Goal: Task Accomplishment & Management: Manage account settings

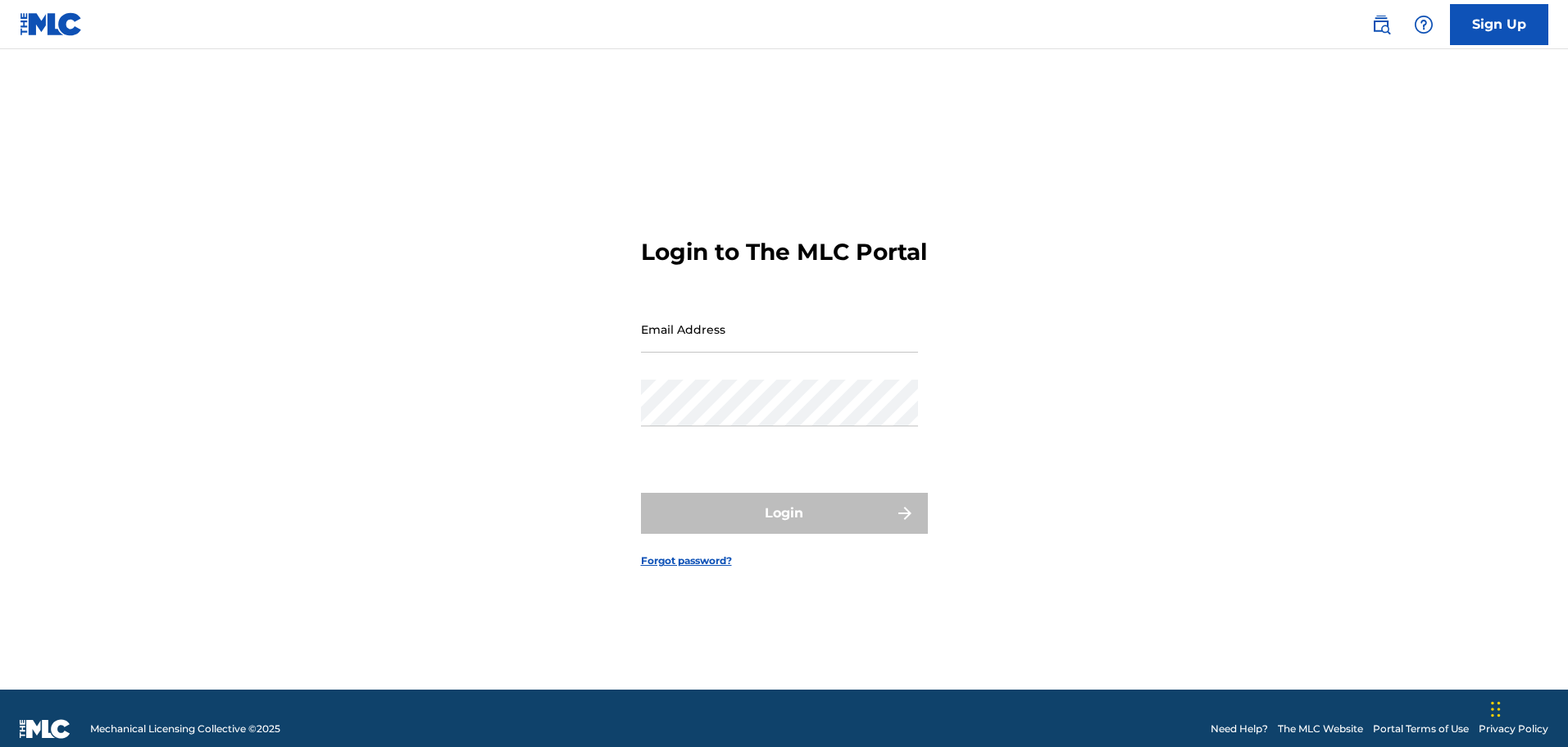
click at [769, 349] on input "Email Address" at bounding box center [779, 329] width 277 height 46
type input "[EMAIL_ADDRESS][DOMAIN_NAME]"
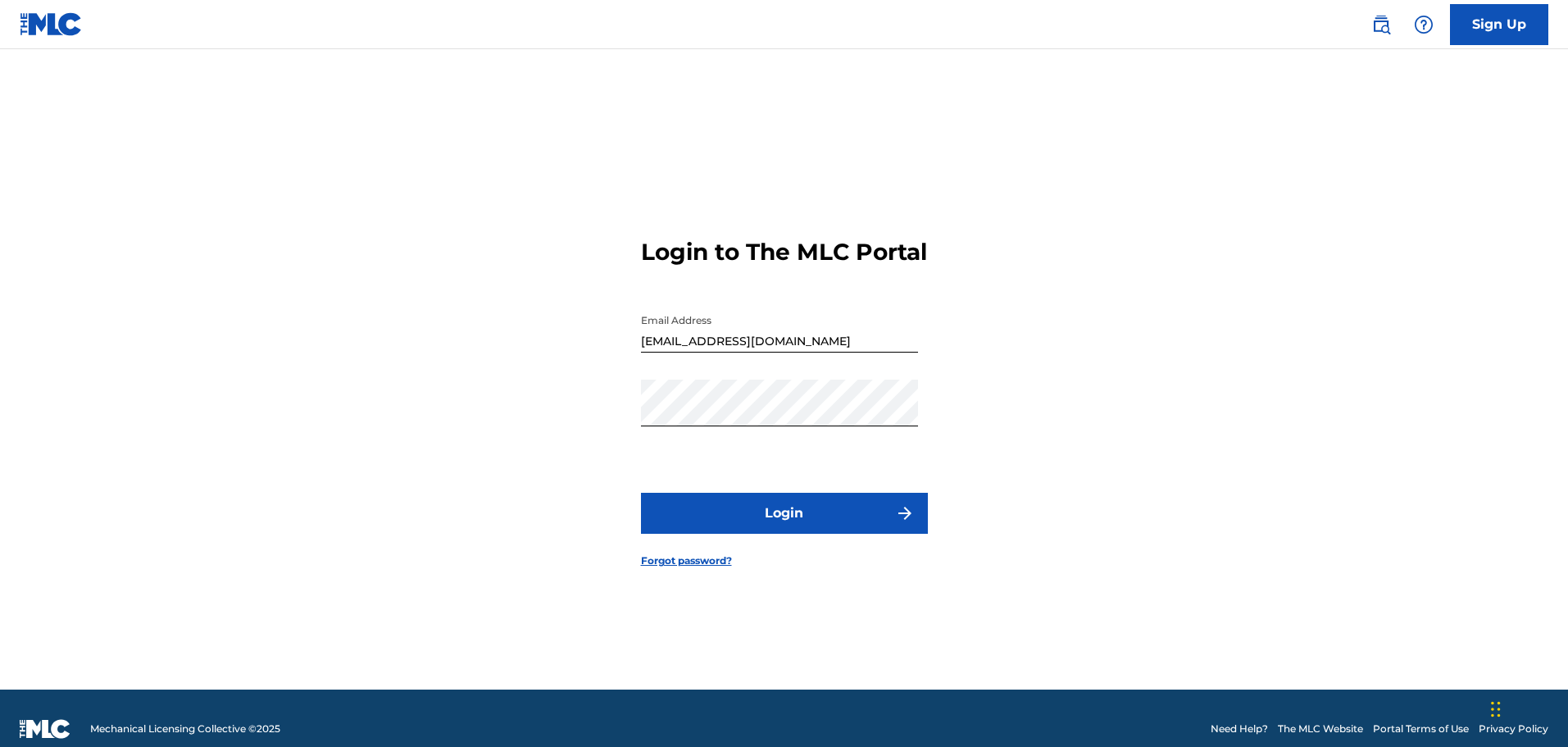
click at [802, 523] on button "Login" at bounding box center [784, 513] width 287 height 41
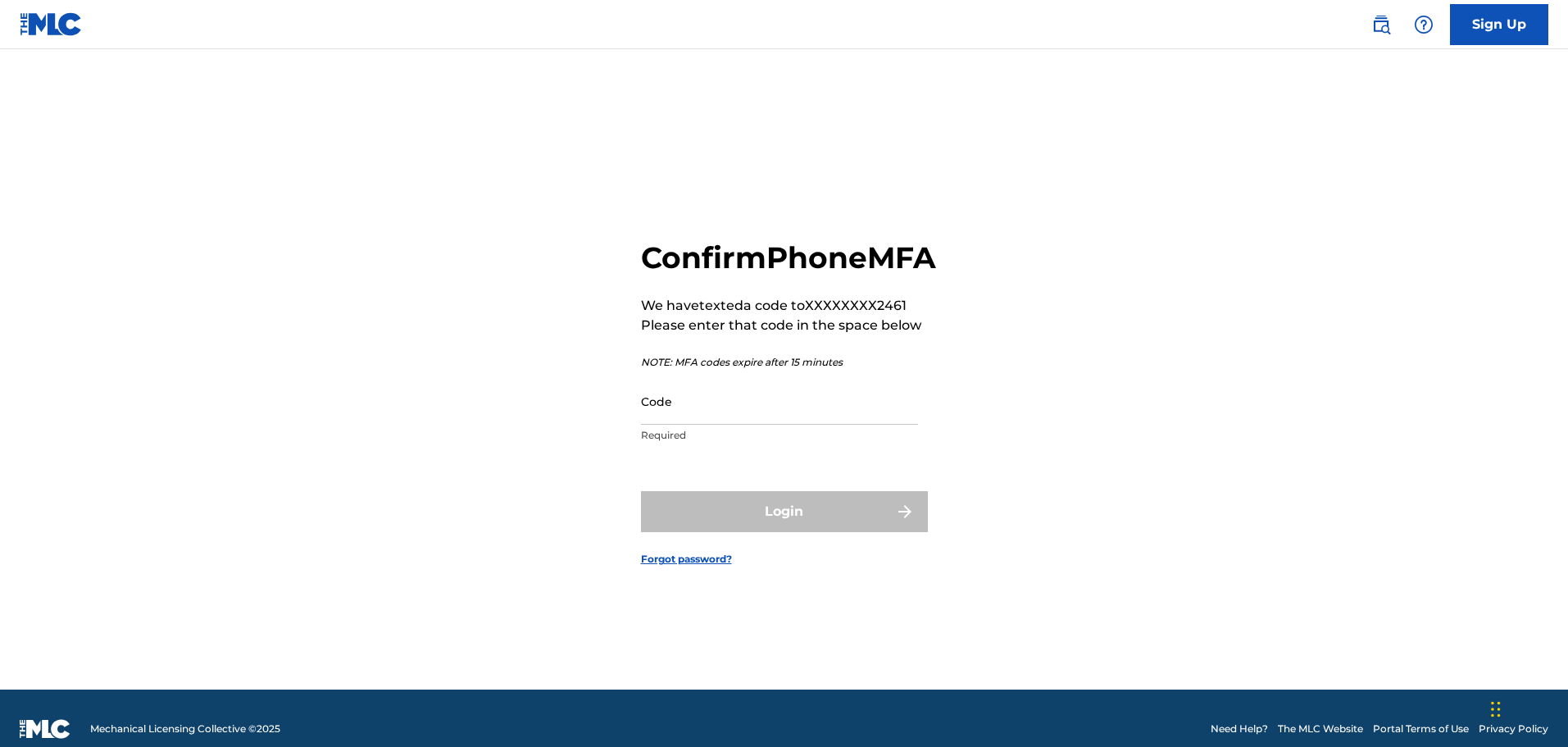
click at [0, 746] on nordpass-portal at bounding box center [0, 747] width 0 height 0
click at [717, 425] on input "Code" at bounding box center [779, 401] width 277 height 46
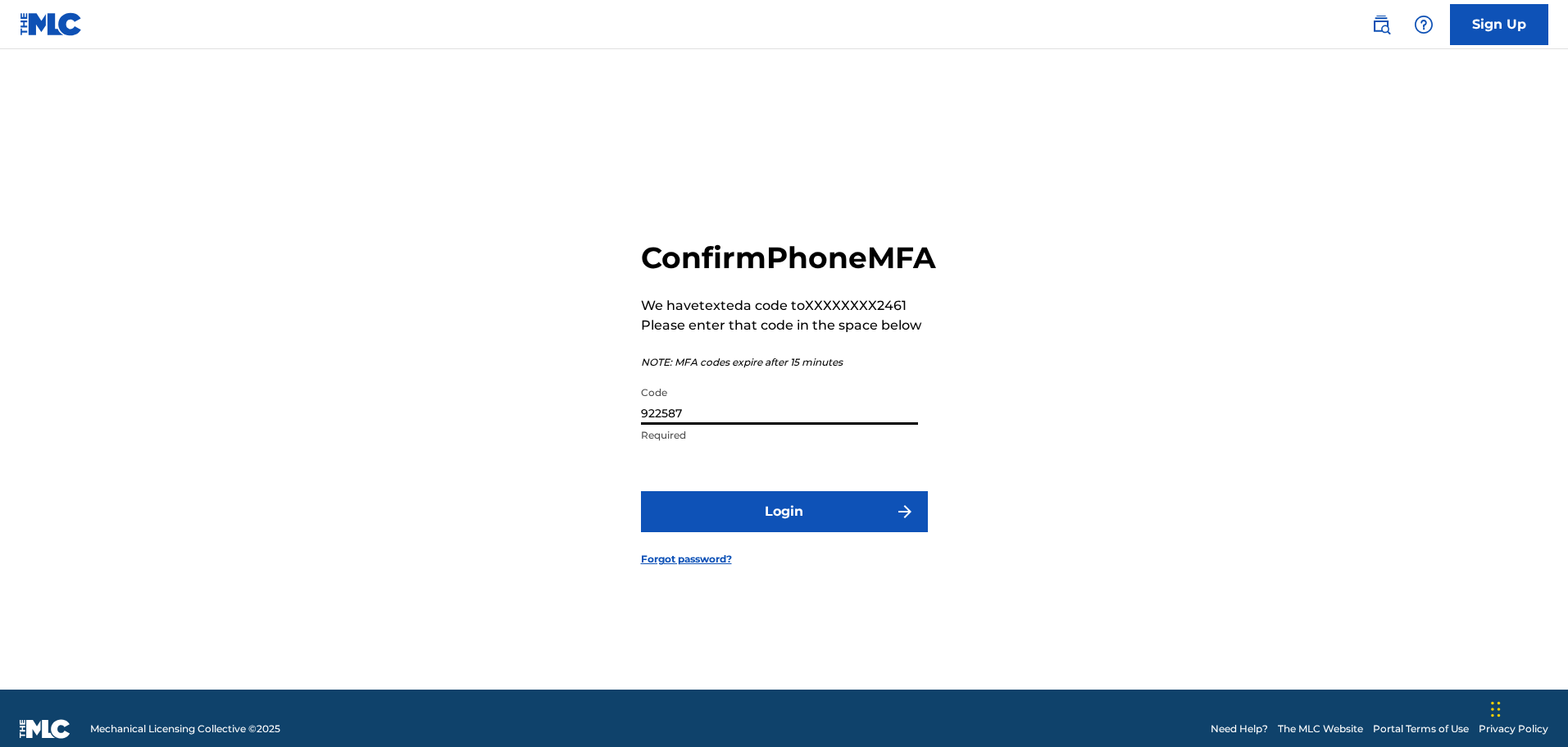
type input "922587"
click at [771, 523] on button "Login" at bounding box center [784, 512] width 287 height 41
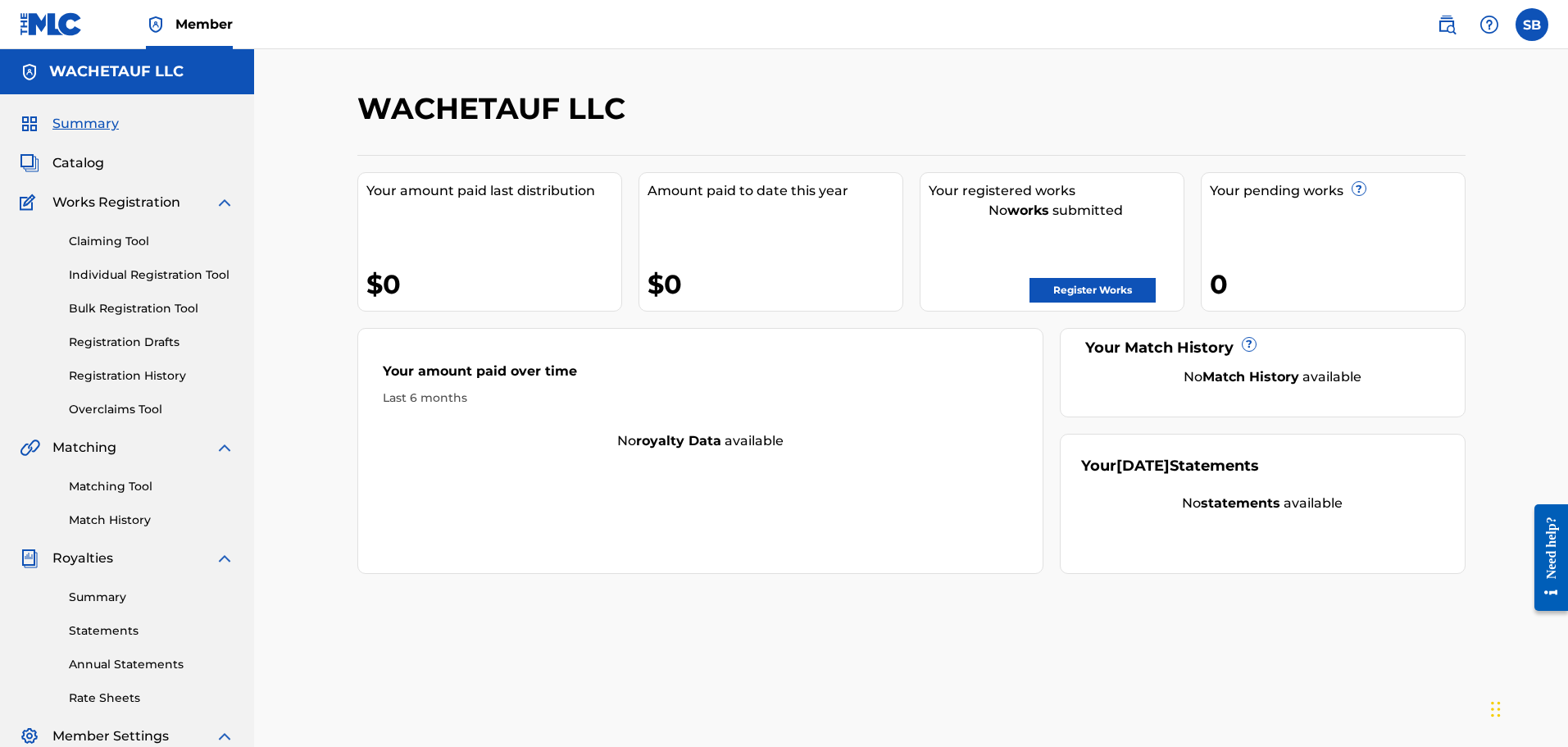
click at [1528, 25] on label at bounding box center [1531, 25] width 33 height 33
click at [1532, 25] on input "SB [PERSON_NAME] [EMAIL_ADDRESS][DOMAIN_NAME] Notification Preferences Profile …" at bounding box center [1532, 25] width 0 height 0
click at [1380, 232] on p "Log out" at bounding box center [1372, 232] width 39 height 15
click at [1532, 25] on input "SB [PERSON_NAME] [EMAIL_ADDRESS][DOMAIN_NAME] Notification Preferences Profile …" at bounding box center [1532, 25] width 0 height 0
